Goal: Entertainment & Leisure: Consume media (video, audio)

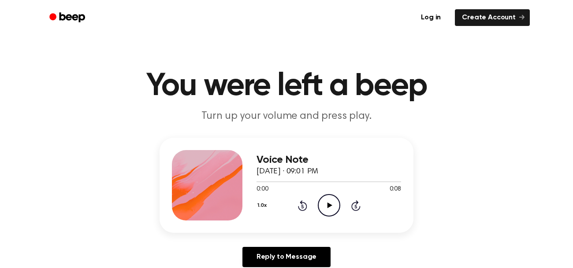
click at [329, 204] on icon at bounding box center [329, 206] width 5 height 6
click at [329, 204] on icon at bounding box center [329, 206] width 4 height 6
click at [329, 204] on icon at bounding box center [329, 206] width 5 height 6
click at [329, 204] on icon "Pause Audio" at bounding box center [329, 205] width 22 height 22
click at [304, 204] on icon "Rewind 5 seconds" at bounding box center [302, 205] width 10 height 11
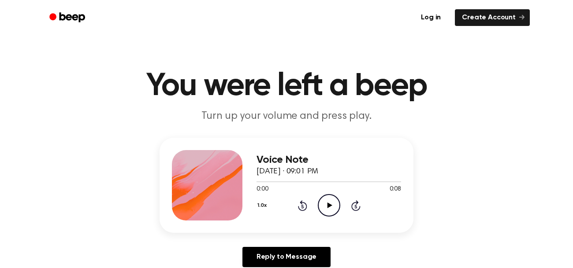
click at [326, 200] on icon "Play Audio" at bounding box center [329, 205] width 22 height 22
click at [327, 200] on icon "Pause Audio" at bounding box center [329, 205] width 22 height 22
click at [327, 200] on icon "Play Audio" at bounding box center [329, 205] width 22 height 22
click at [327, 200] on icon "Pause Audio" at bounding box center [329, 205] width 22 height 22
click at [331, 207] on icon "Play Audio" at bounding box center [329, 205] width 22 height 22
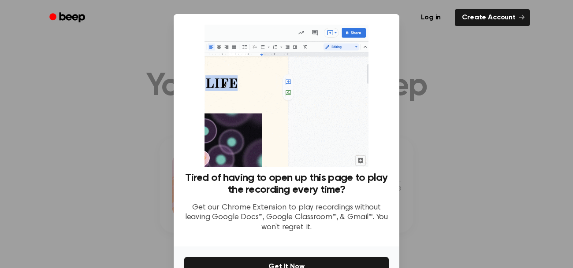
click at [118, 44] on div at bounding box center [286, 134] width 573 height 268
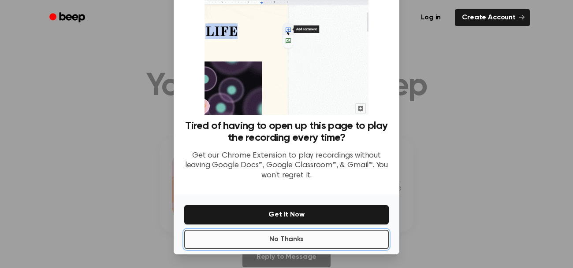
click at [355, 233] on button "No Thanks" at bounding box center [286, 239] width 204 height 19
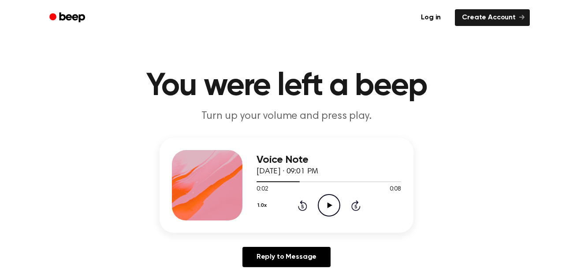
click at [331, 210] on icon "Play Audio" at bounding box center [329, 205] width 22 height 22
click at [331, 210] on icon "Pause Audio" at bounding box center [329, 205] width 22 height 22
click at [327, 209] on icon "Play Audio" at bounding box center [329, 205] width 22 height 22
click at [327, 209] on icon "Pause Audio" at bounding box center [329, 205] width 22 height 22
click at [302, 204] on icon "Rewind 5 seconds" at bounding box center [302, 205] width 10 height 11
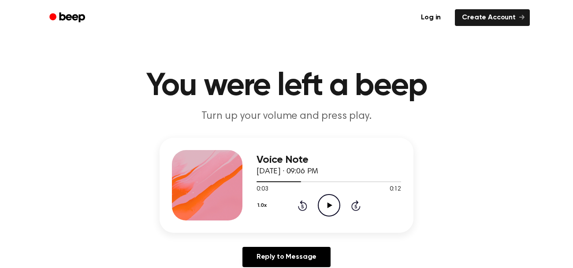
click at [325, 204] on icon "Play Audio" at bounding box center [329, 205] width 22 height 22
click at [307, 207] on div "1.0x Rewind 5 seconds Play Audio Skip 5 seconds" at bounding box center [328, 205] width 144 height 22
click at [304, 207] on icon "Rewind 5 seconds" at bounding box center [302, 205] width 10 height 11
click at [326, 205] on icon "Play Audio" at bounding box center [329, 205] width 22 height 22
